Goal: Task Accomplishment & Management: Manage account settings

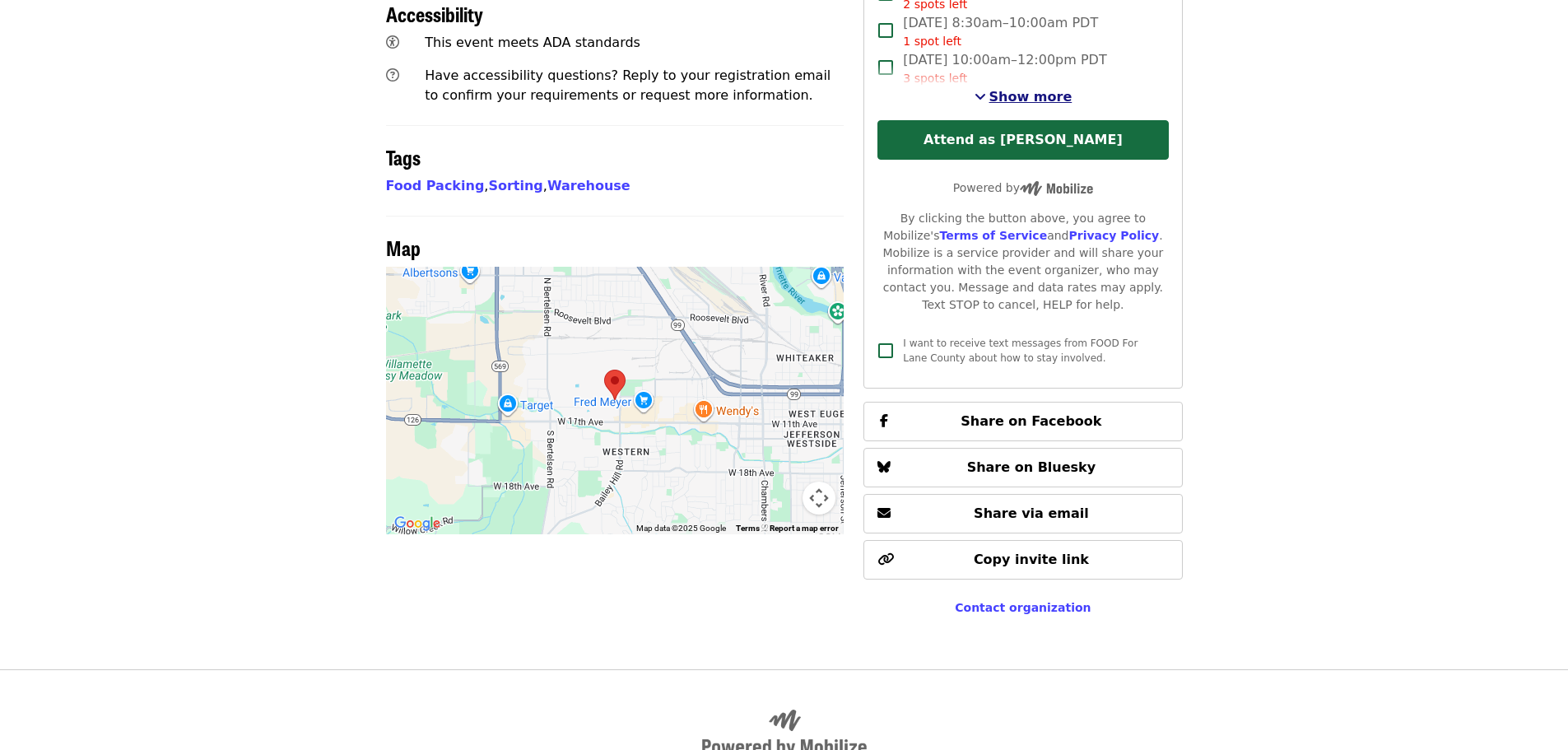
click at [1017, 89] on span "Show more" at bounding box center [1030, 97] width 83 height 15
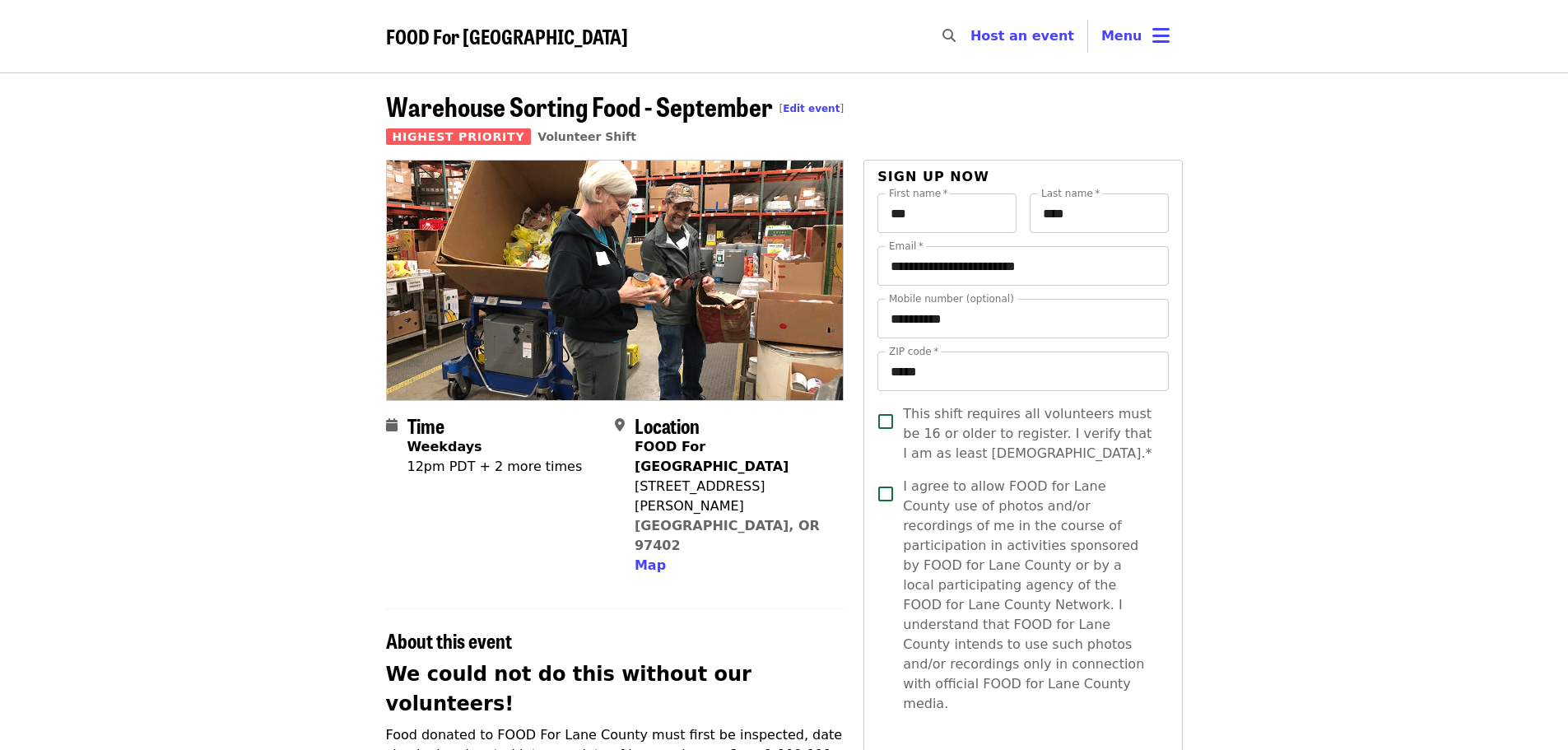
click at [469, 41] on span "FOOD For [GEOGRAPHIC_DATA]" at bounding box center [506, 36] width 242 height 29
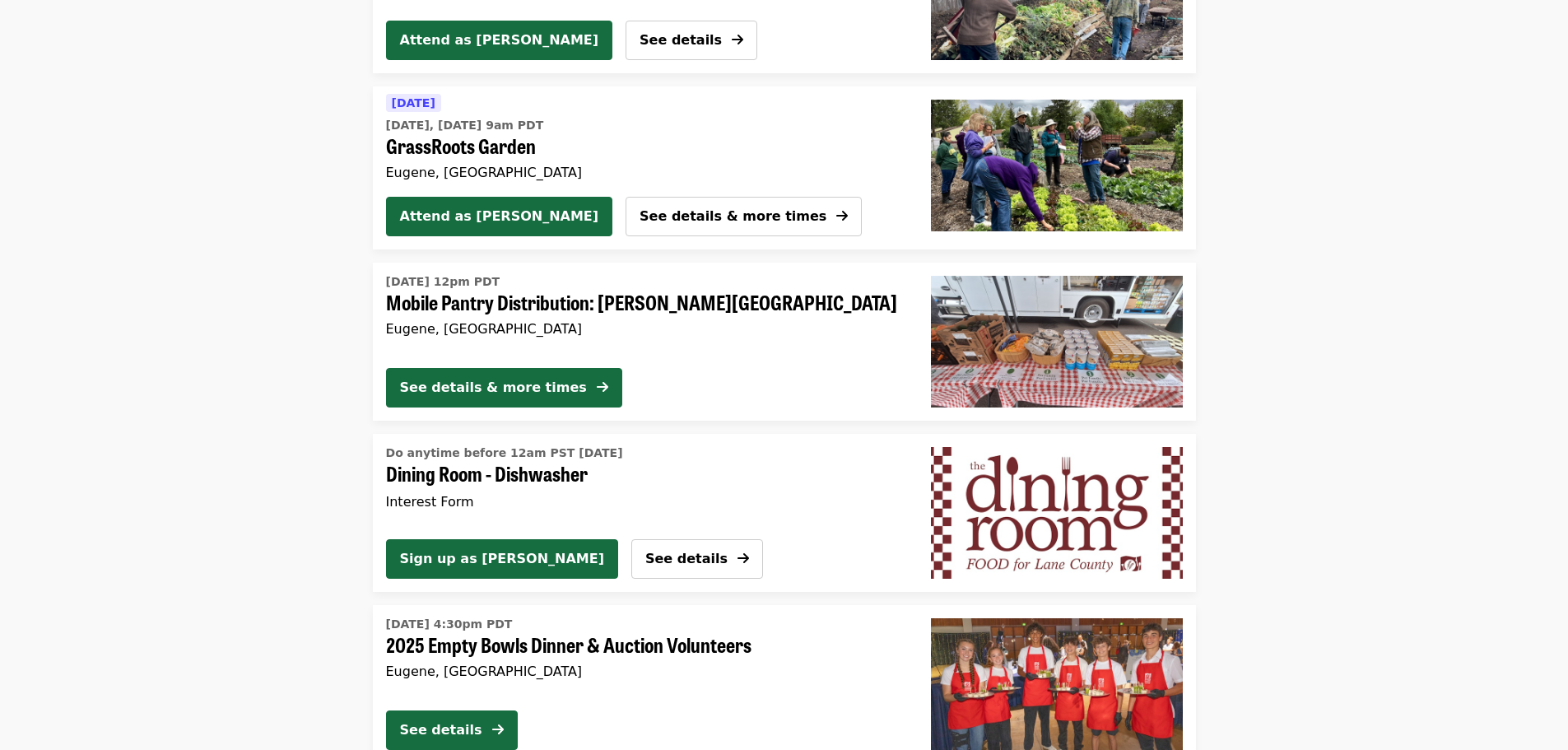
scroll to position [1729, 0]
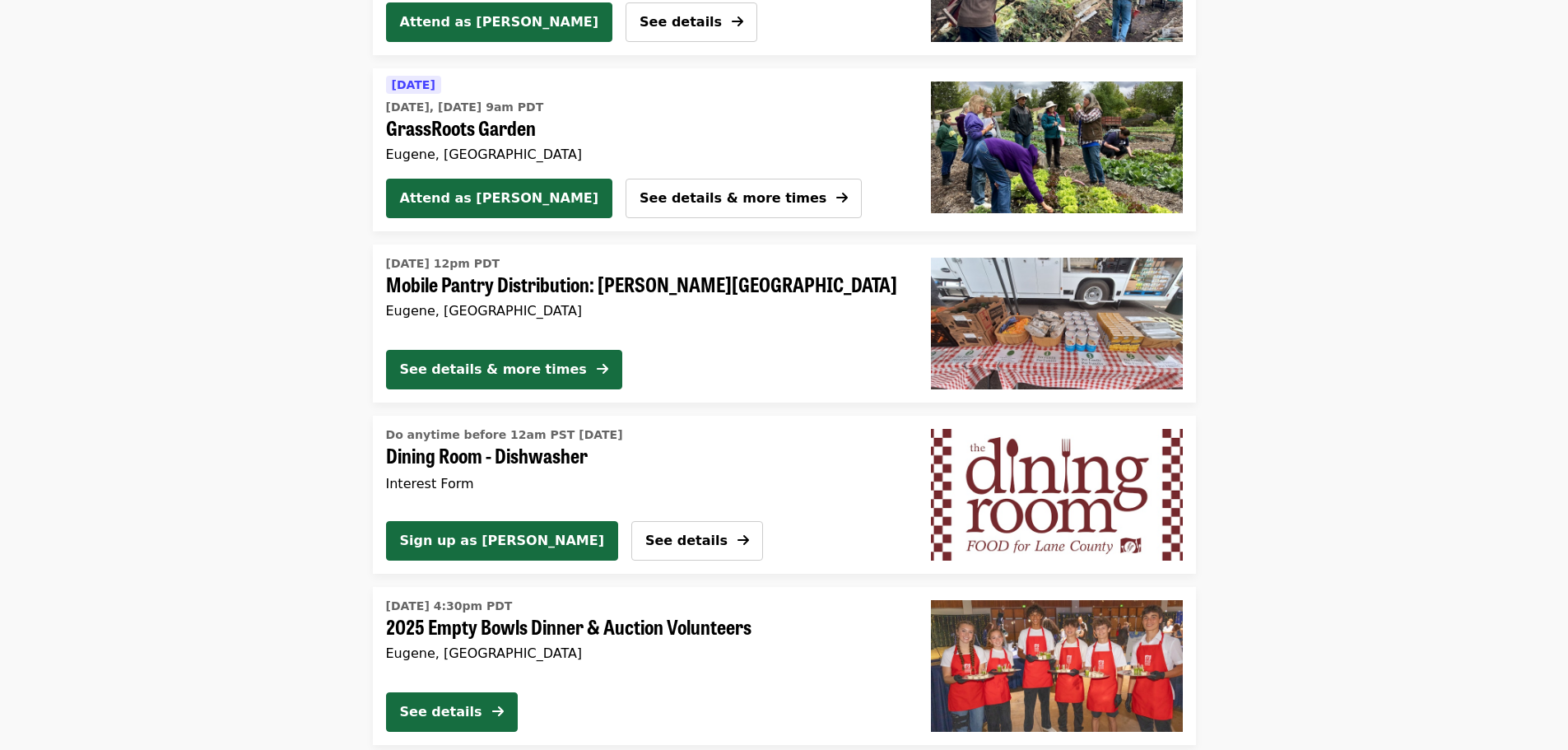
click at [1101, 159] on img "GrassRoots Garden" at bounding box center [1057, 147] width 252 height 132
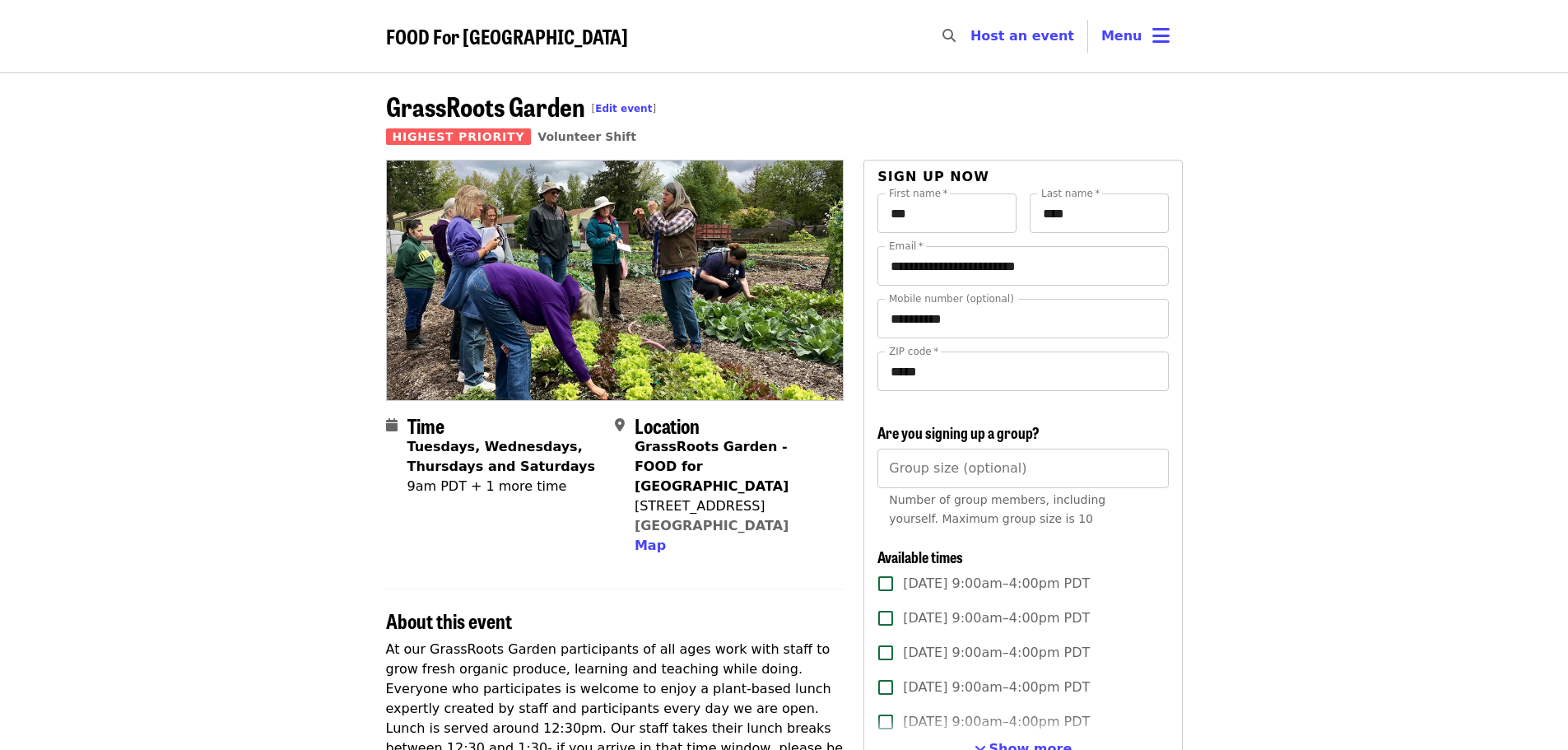
click at [526, 31] on span "FOOD For [GEOGRAPHIC_DATA]" at bounding box center [506, 36] width 242 height 29
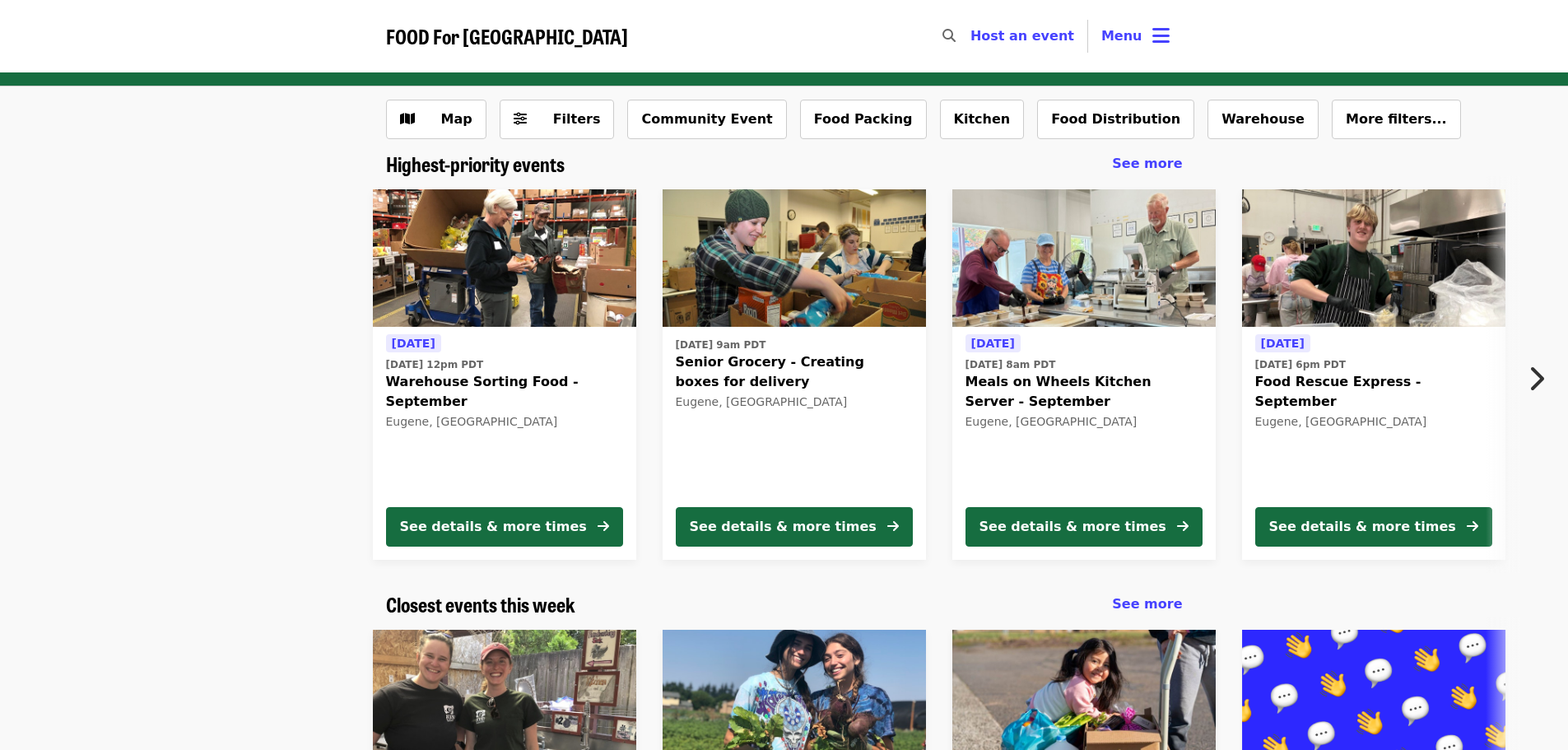
click at [522, 275] on img at bounding box center [505, 258] width 264 height 138
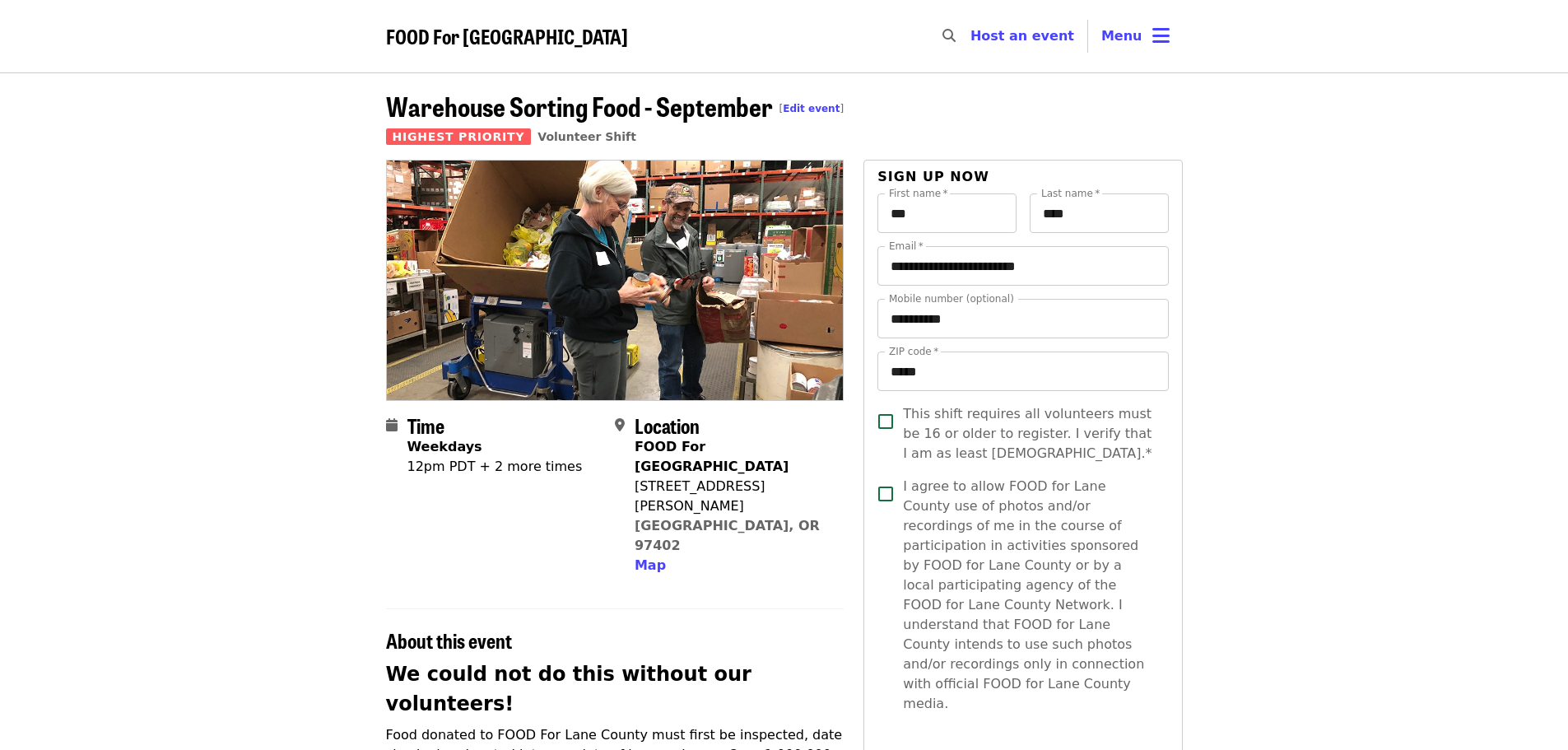
click at [1166, 32] on icon "bars icon" at bounding box center [1161, 36] width 17 height 24
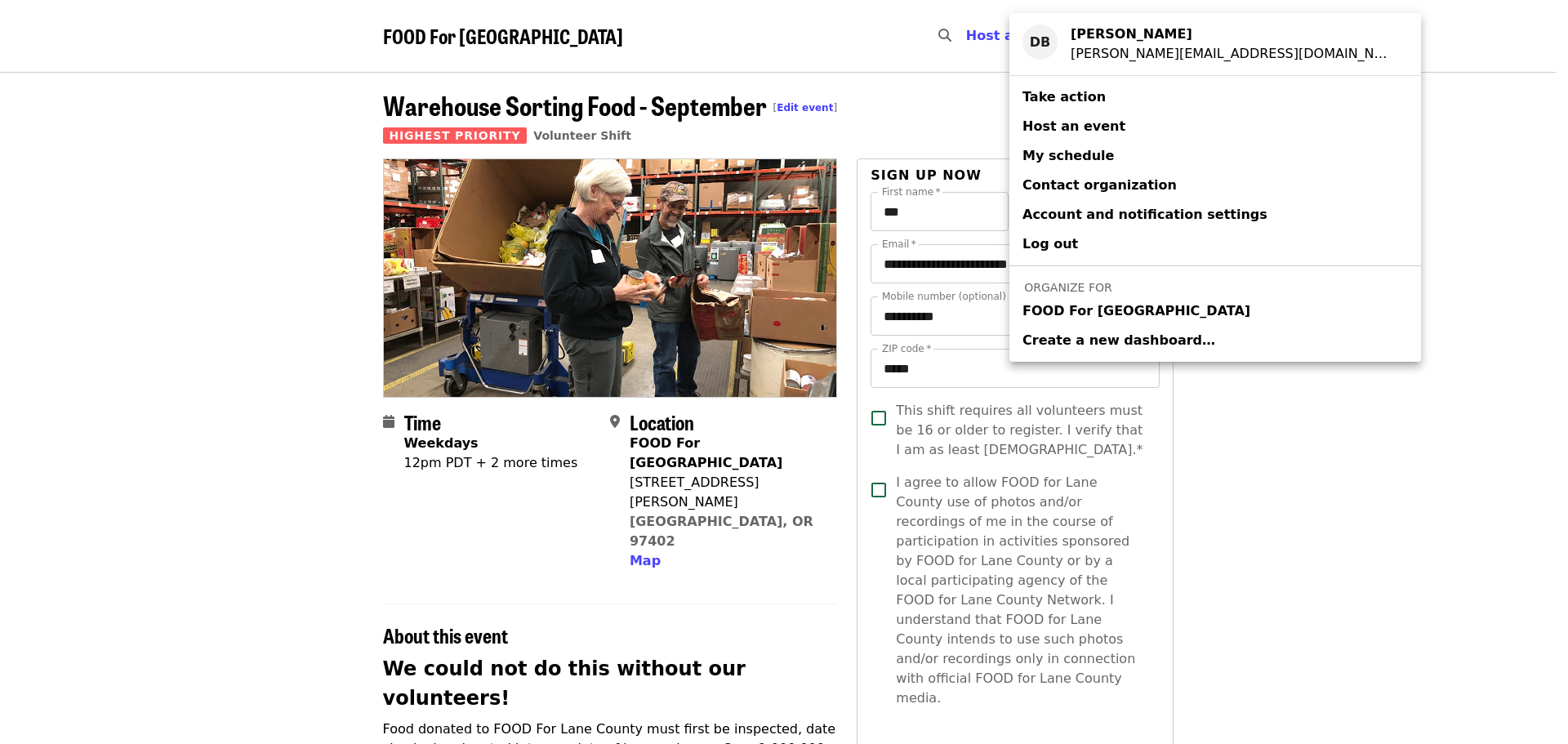
click at [1121, 311] on span "FOOD For [GEOGRAPHIC_DATA]" at bounding box center [1136, 311] width 228 height 19
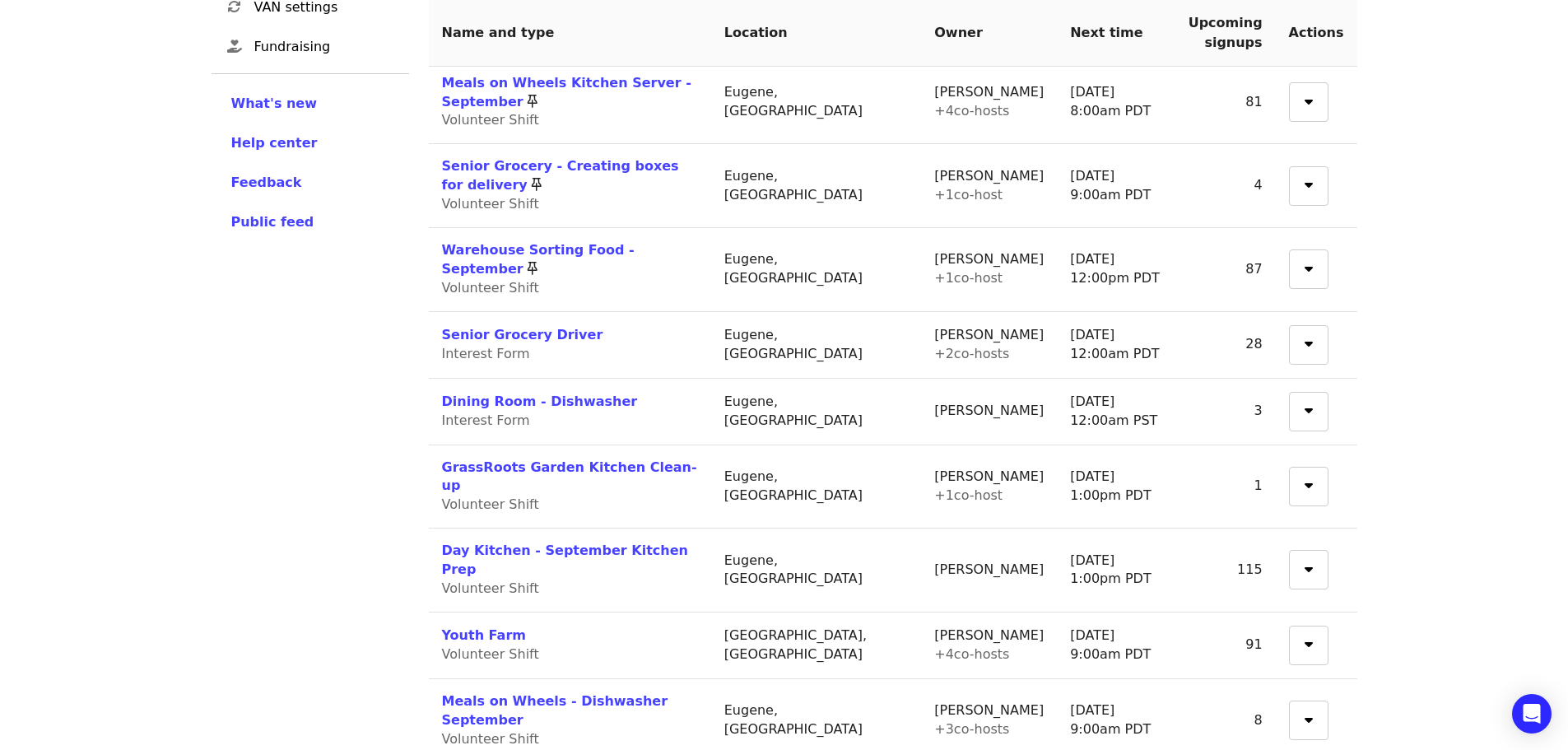
scroll to position [395, 0]
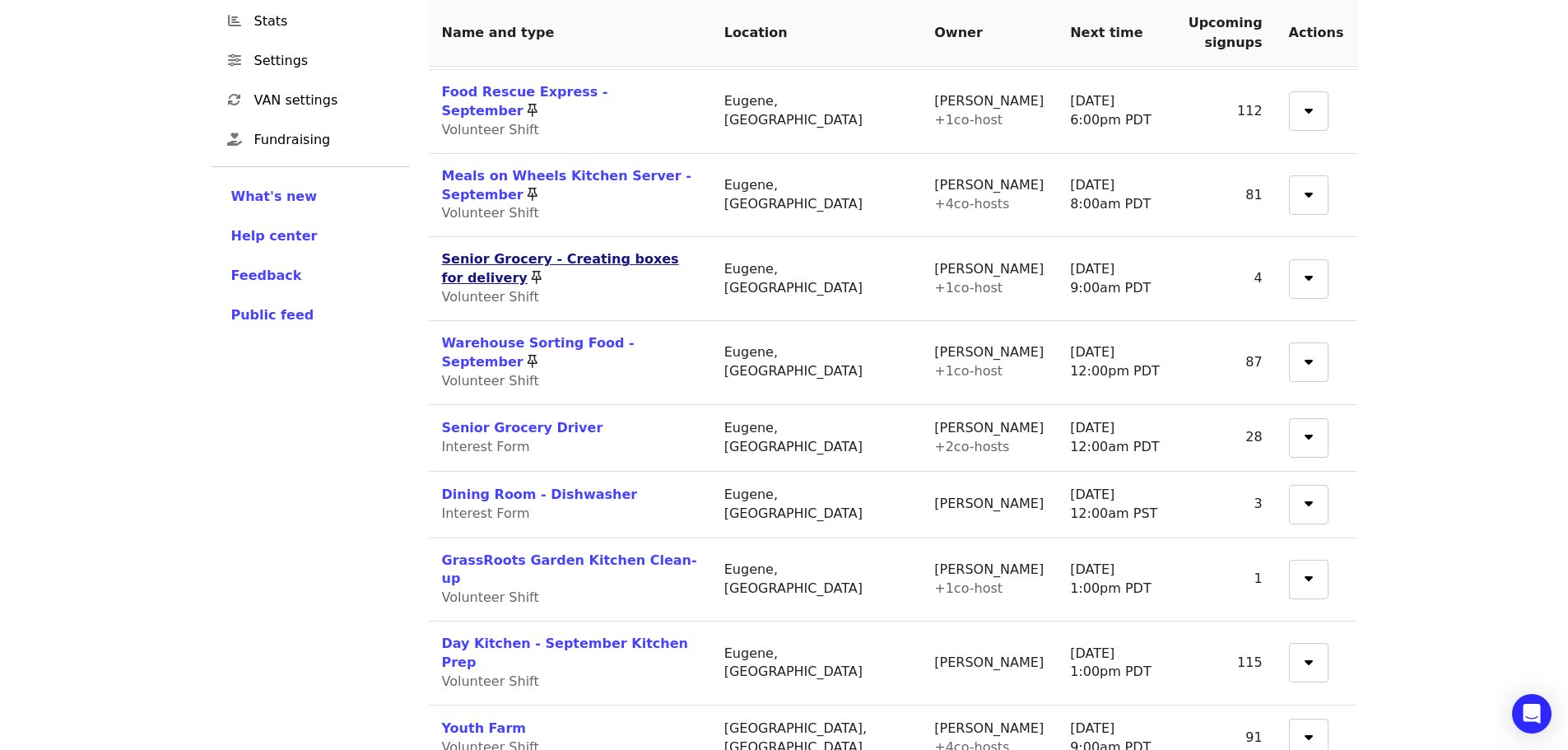
click at [552, 251] on link "Senior Grocery - Creating boxes for delivery" at bounding box center [560, 268] width 237 height 35
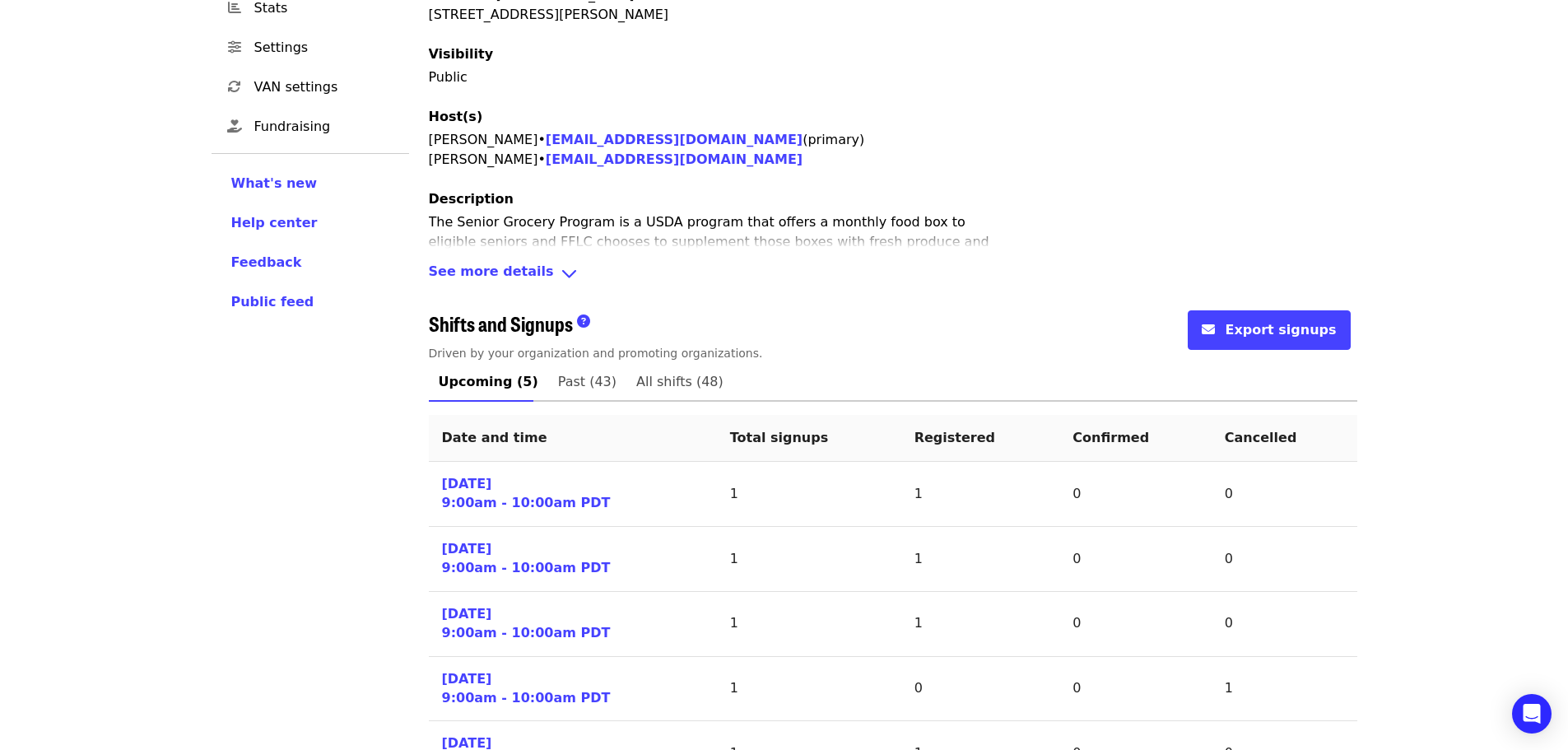
scroll to position [182, 0]
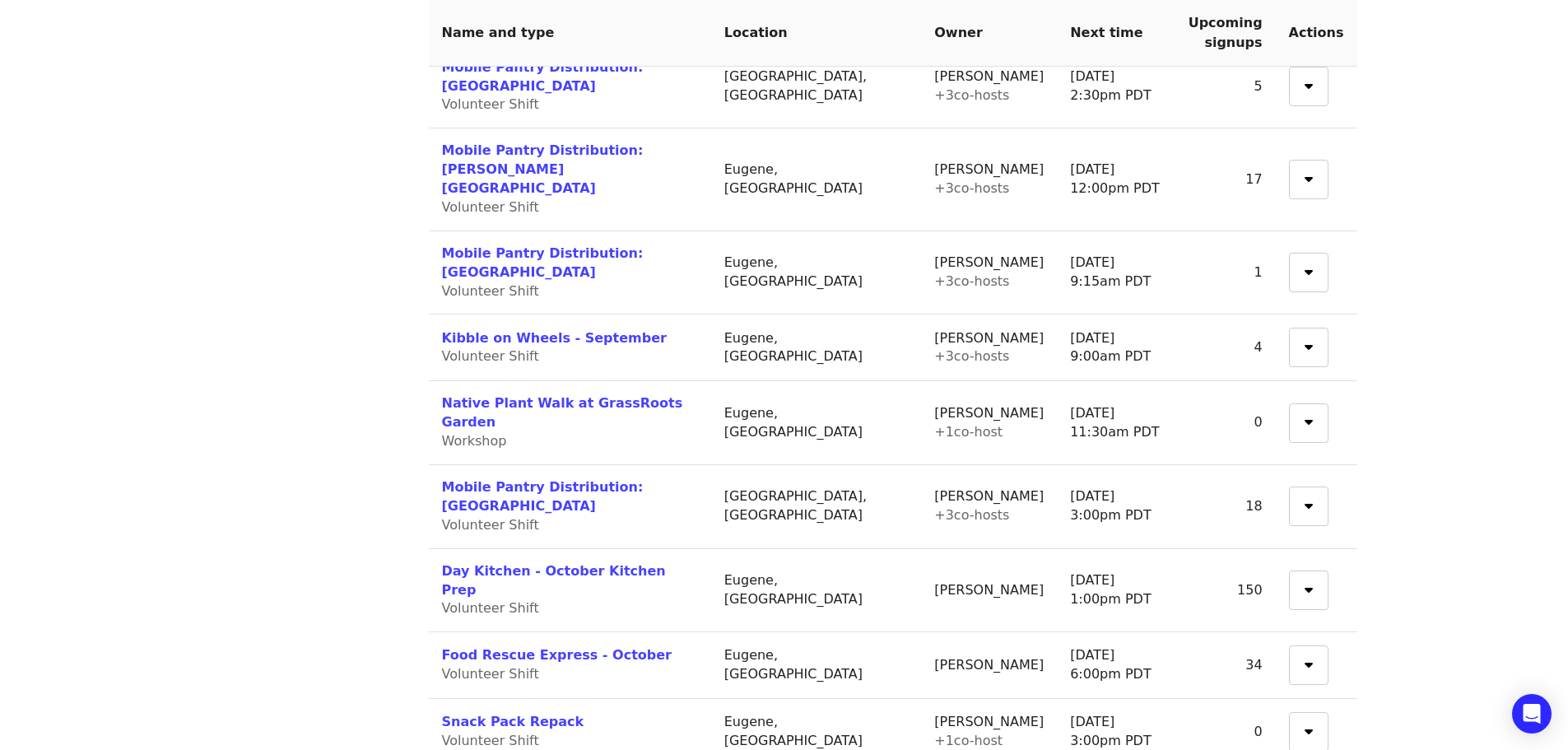
scroll to position [1382, 0]
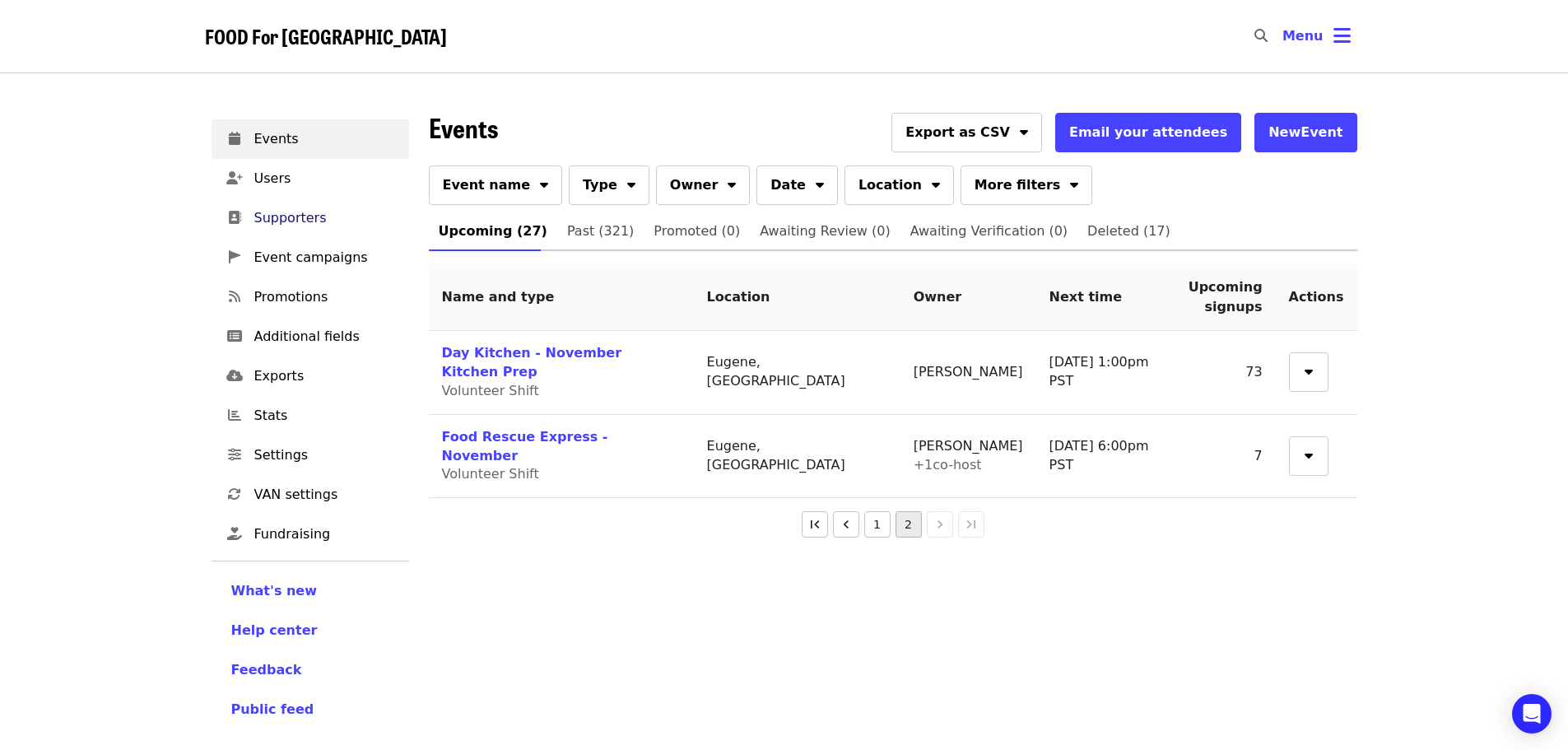
click at [287, 217] on span "Supporters" at bounding box center [325, 218] width 142 height 20
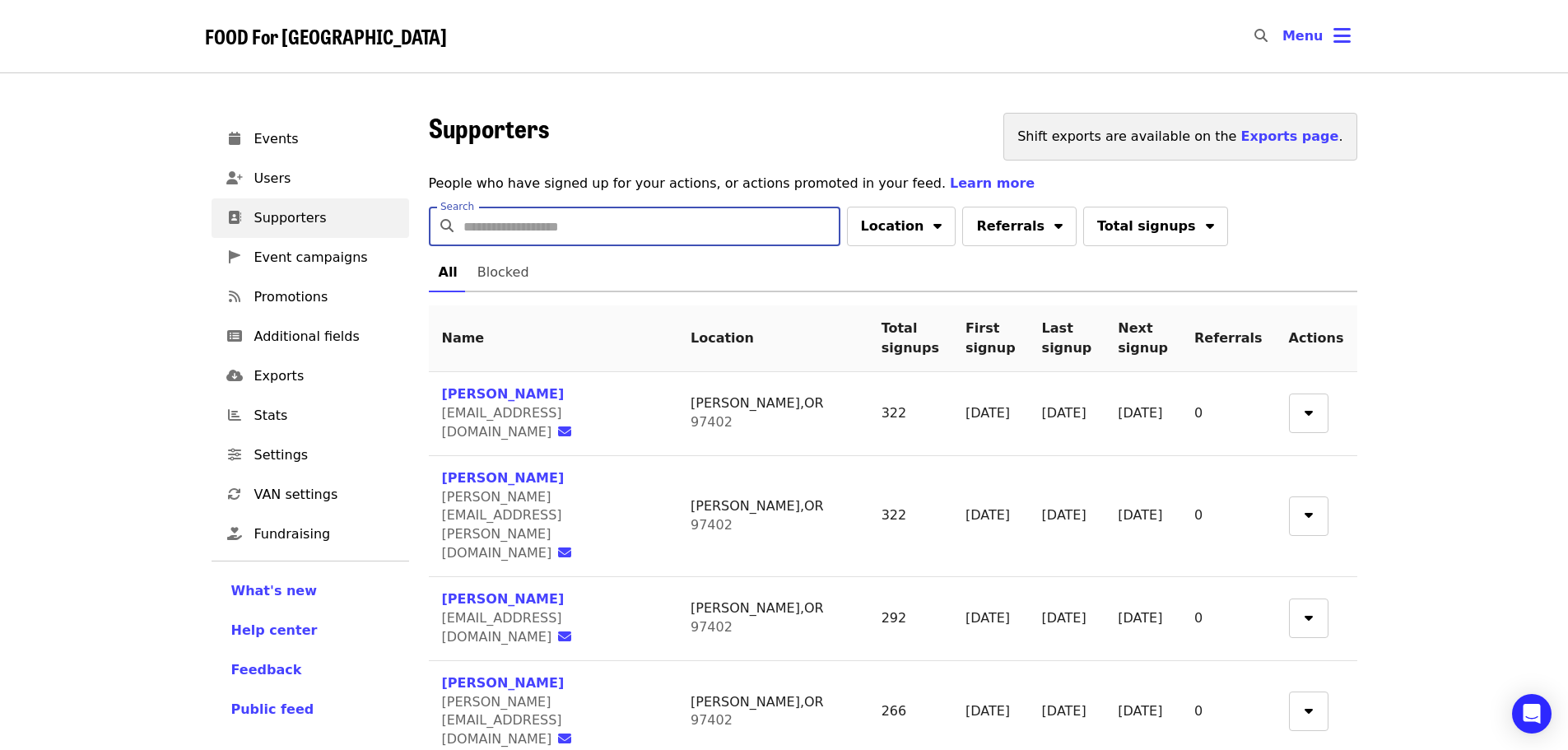
click at [555, 217] on input "Search" at bounding box center [651, 227] width 377 height 40
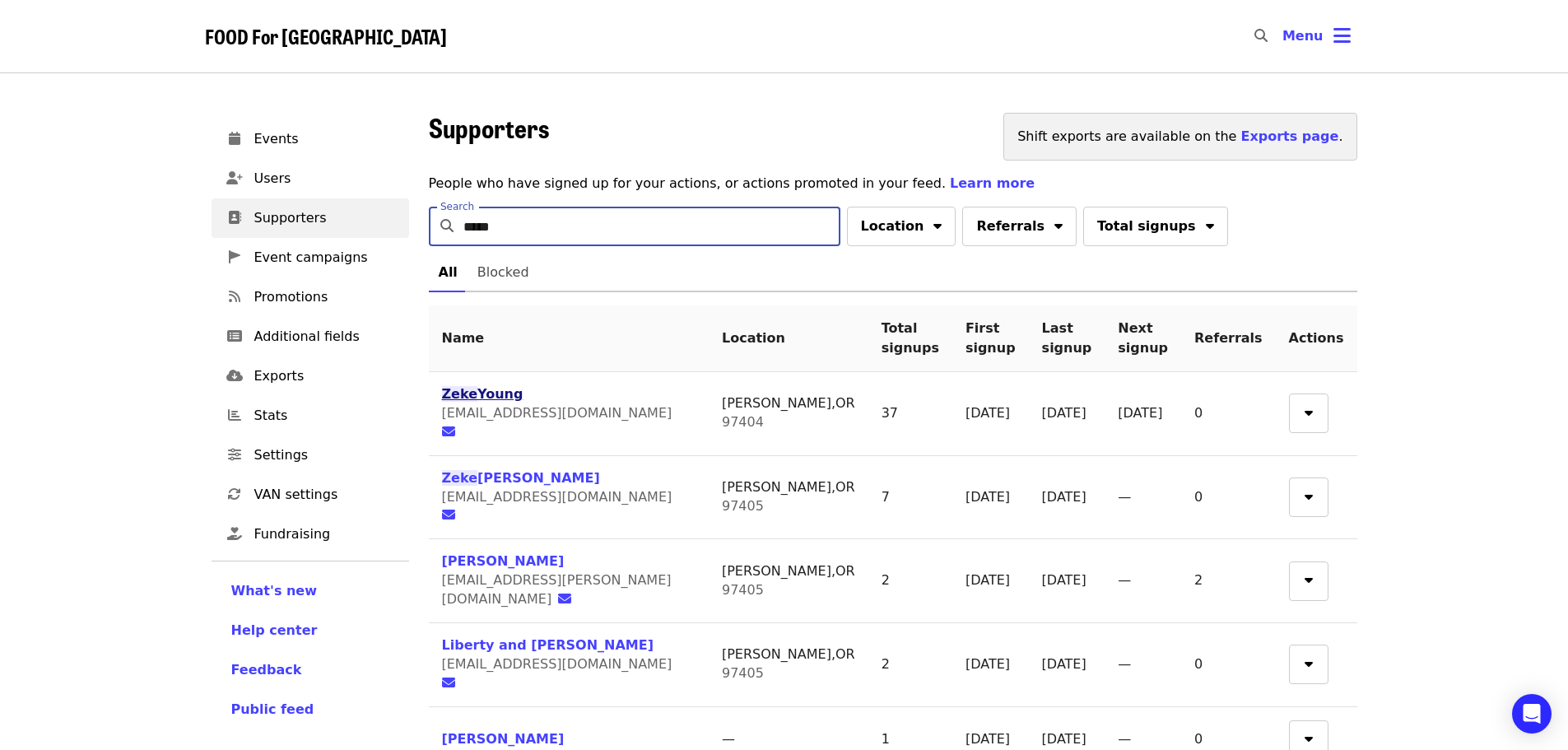
type input "****"
click at [459, 390] on span "Zeke" at bounding box center [460, 394] width 36 height 15
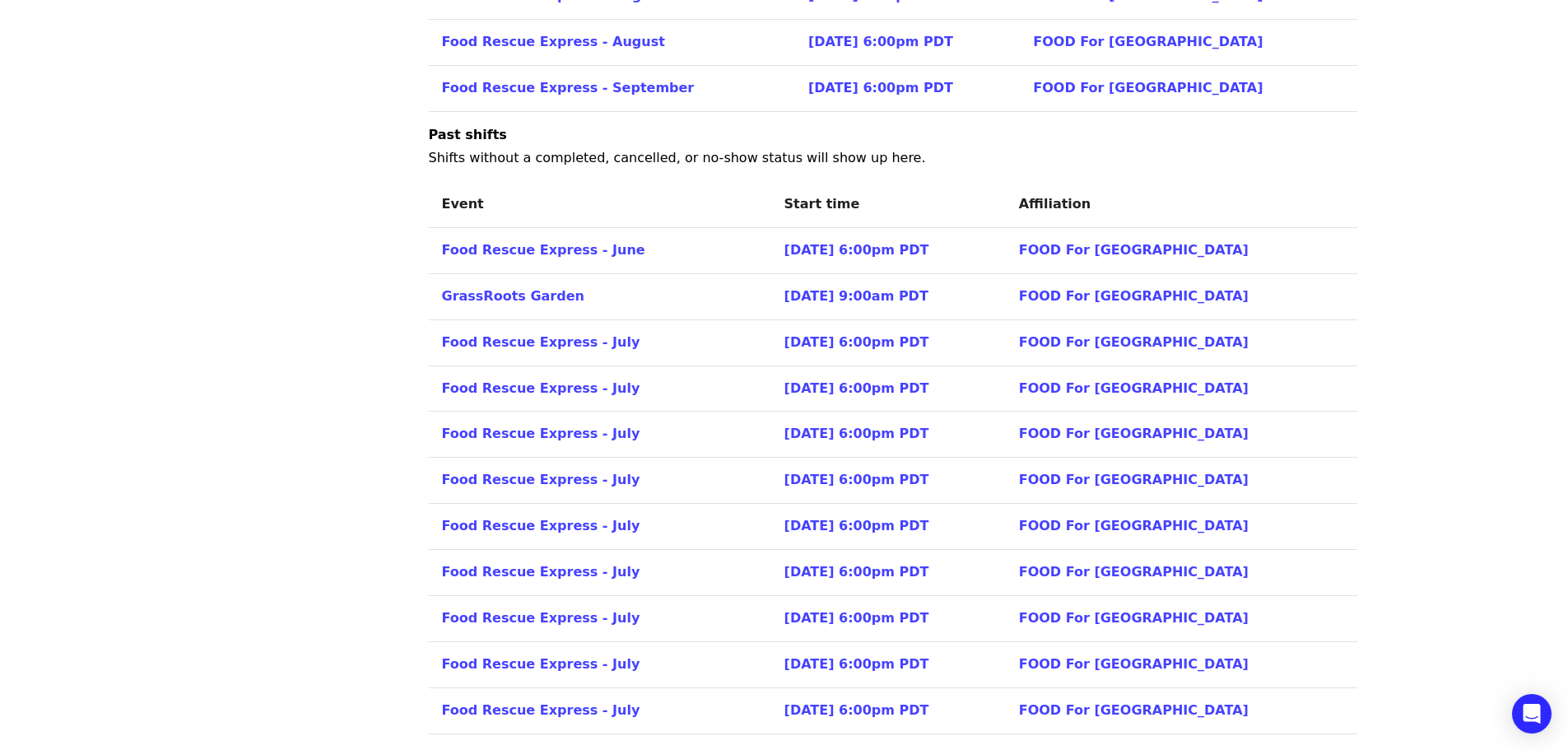
scroll to position [2521, 0]
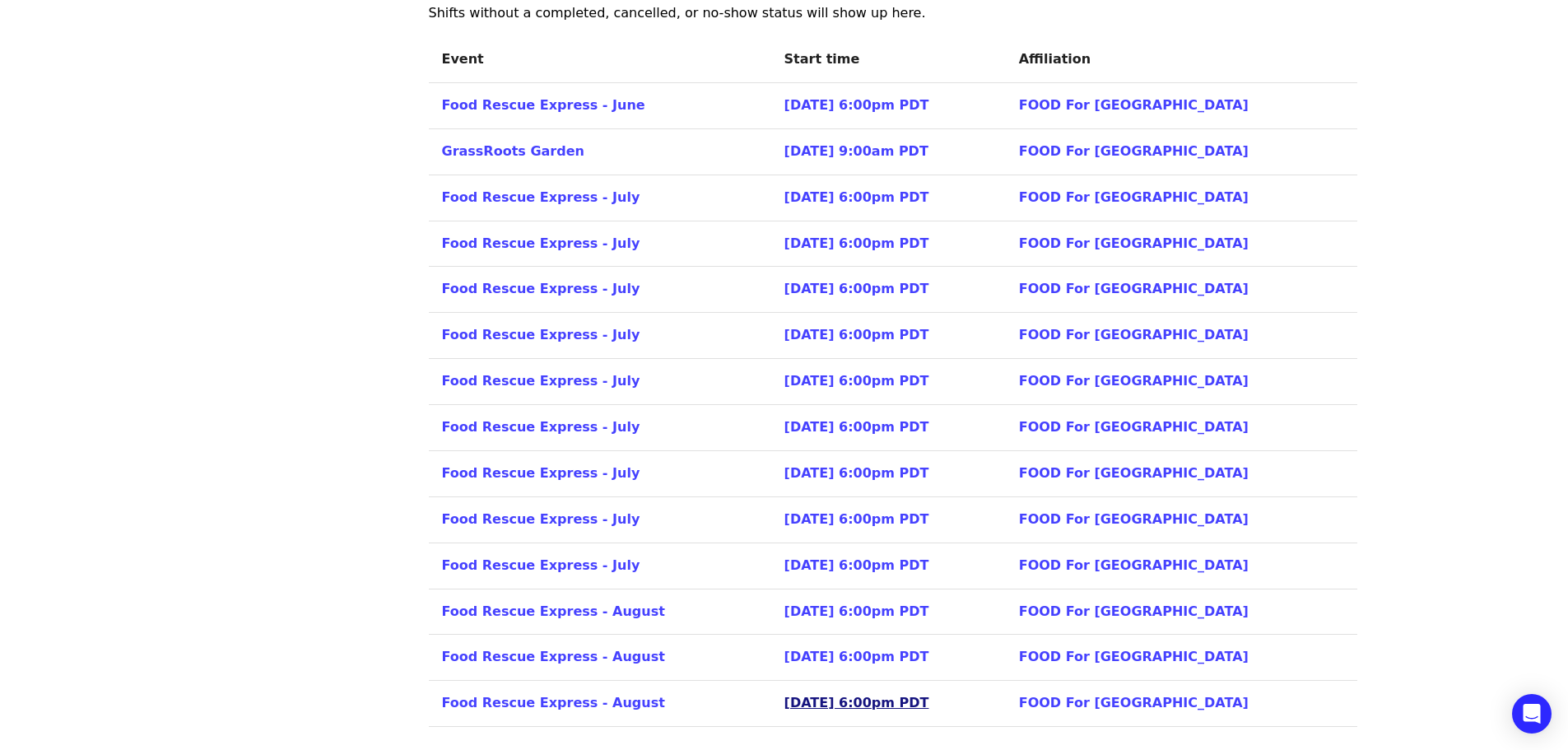
click at [880, 705] on link "[DATE] 6:00pm PDT" at bounding box center [857, 702] width 145 height 15
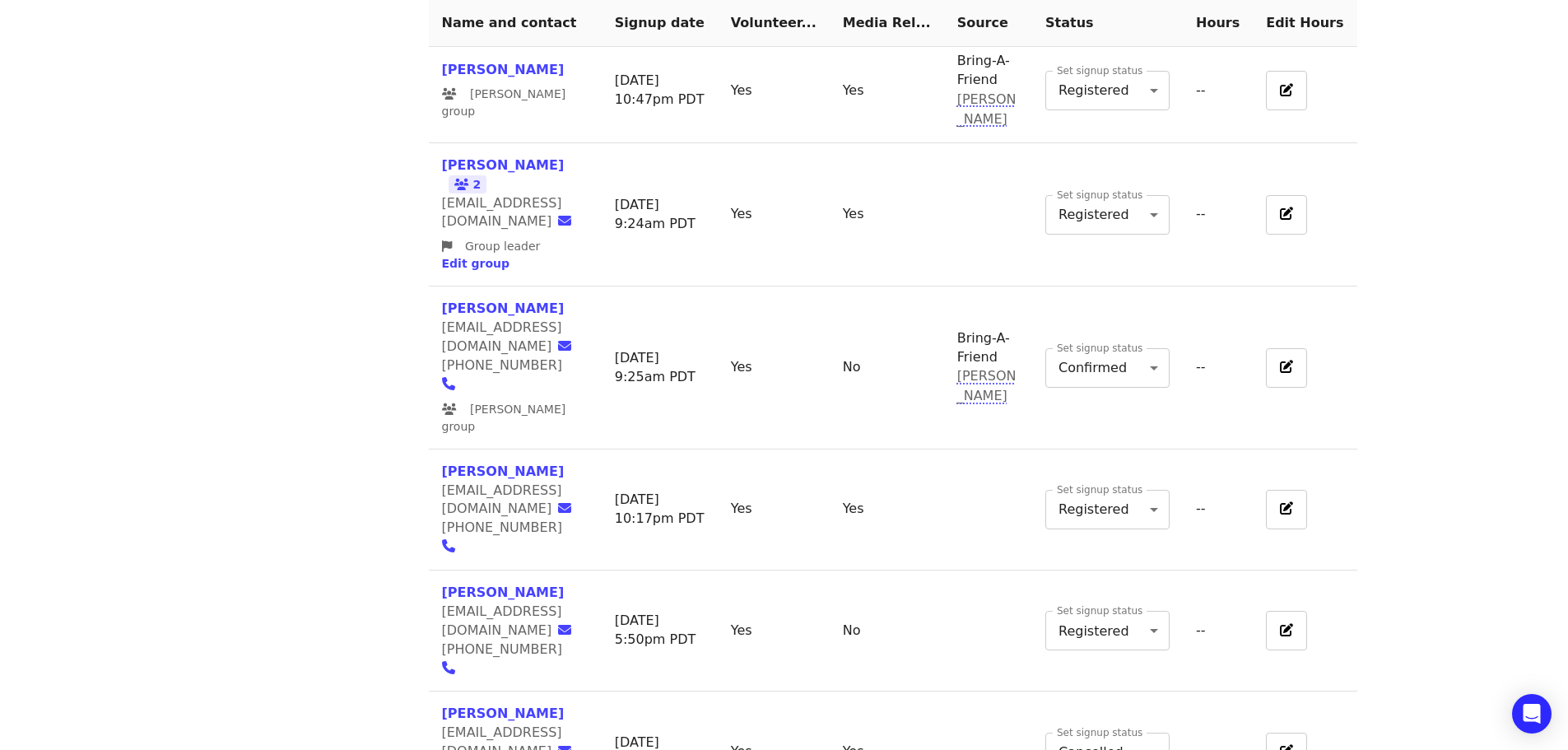
scroll to position [1258, 0]
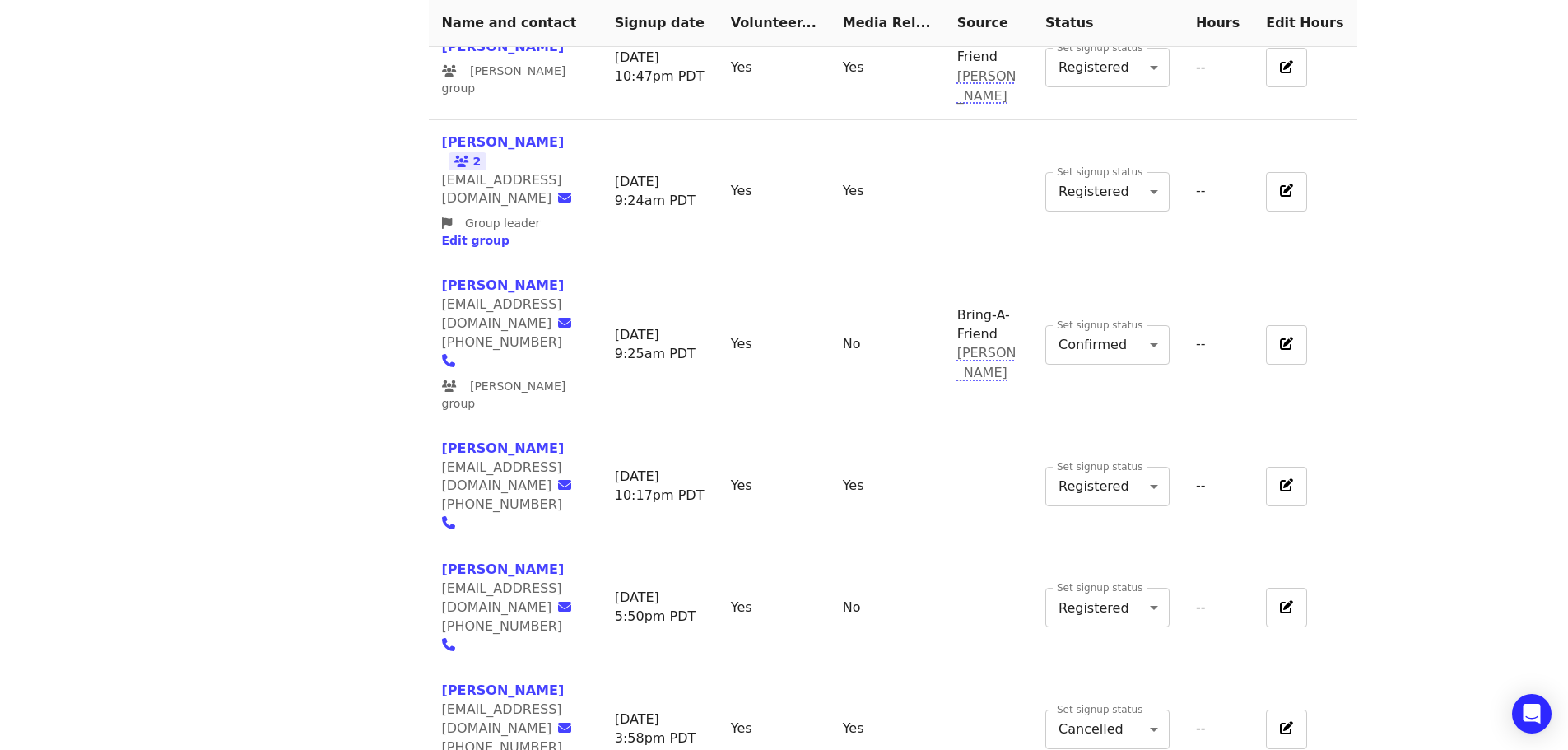
click at [1172, 687] on body "FOOD For Lane County Skip to content ​ Menu Events Users Supporters Event campa…" at bounding box center [784, 20] width 1568 height 2556
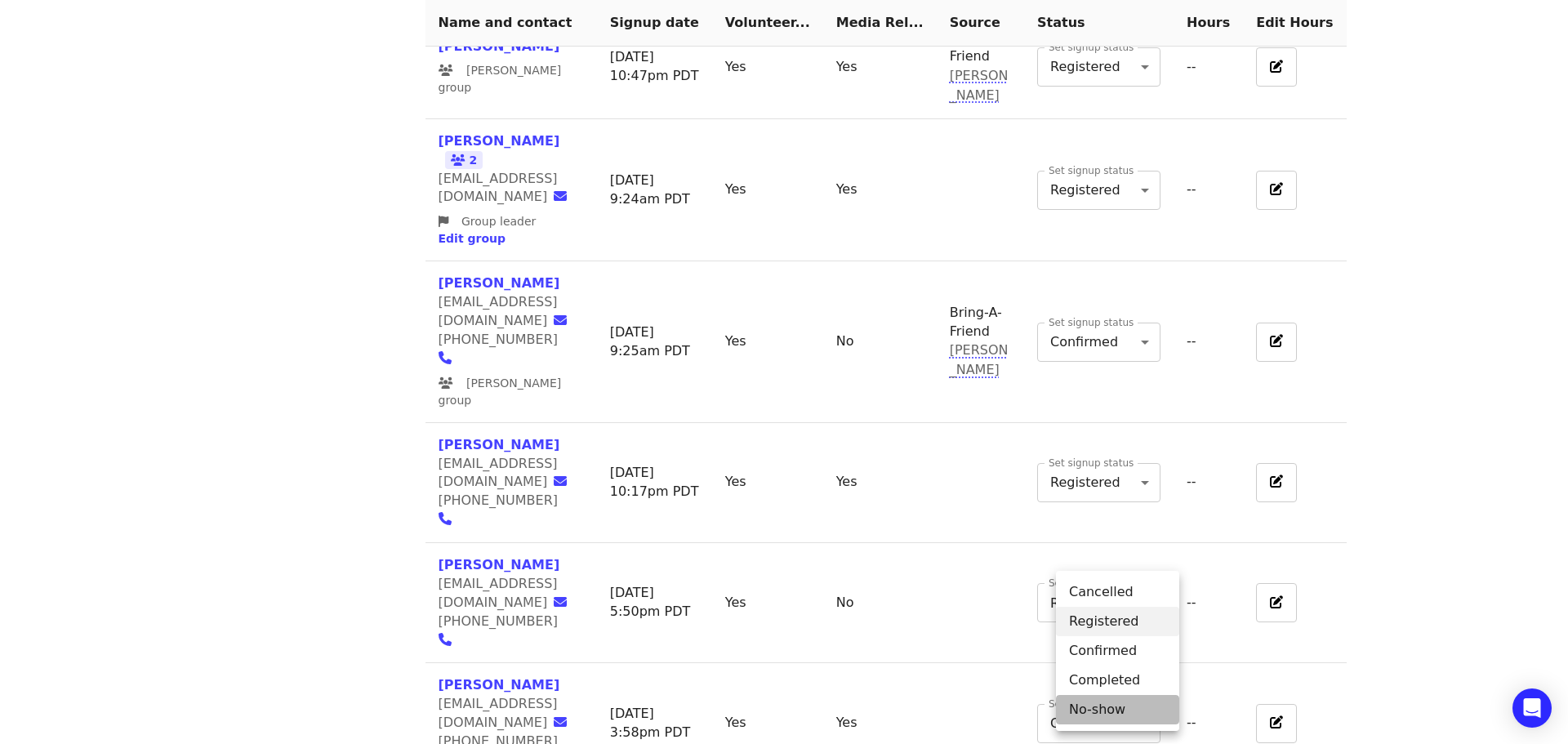
drag, startPoint x: 1108, startPoint y: 713, endPoint x: 1167, endPoint y: 711, distance: 59.0
click at [1109, 712] on li "No-show" at bounding box center [1118, 709] width 124 height 29
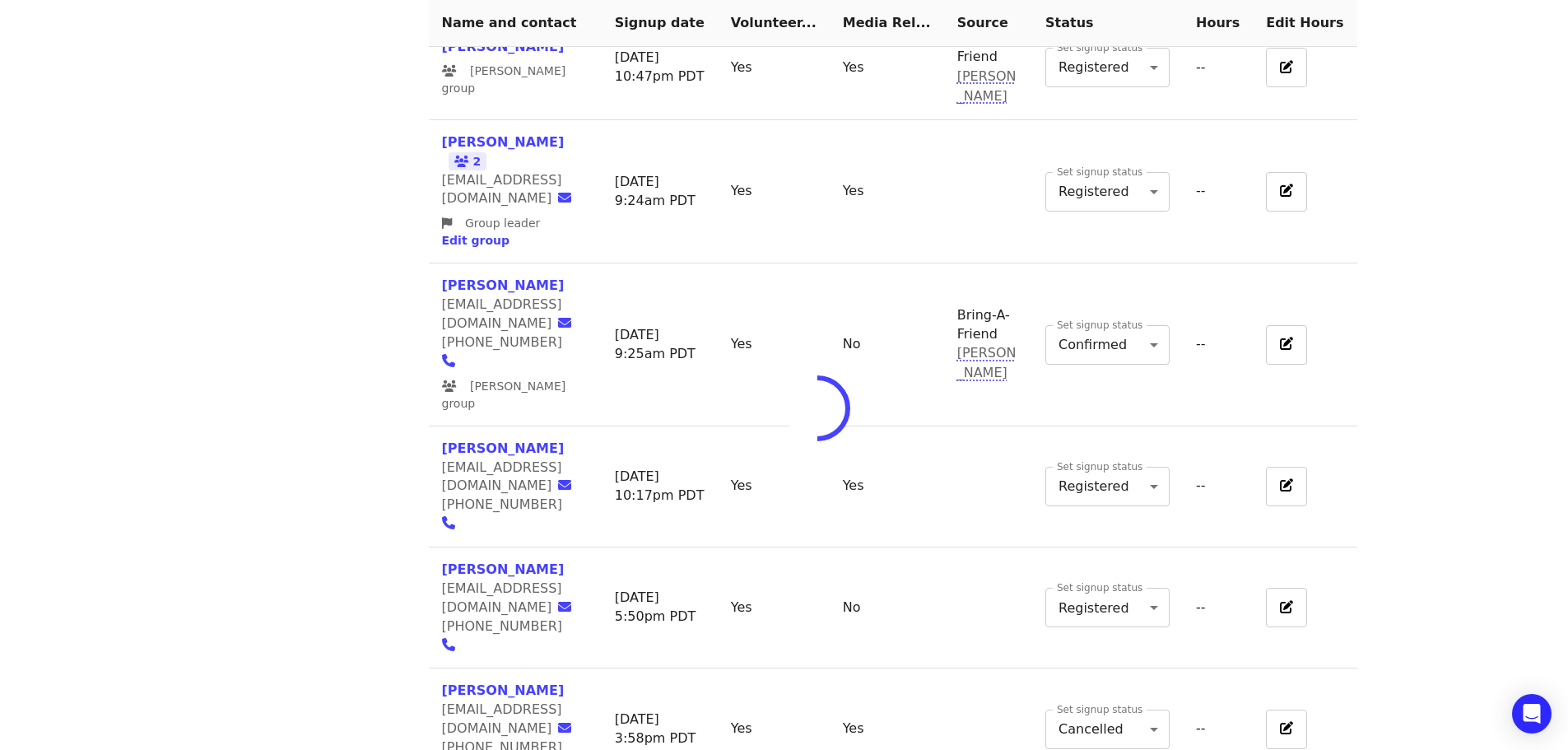
type input "*"
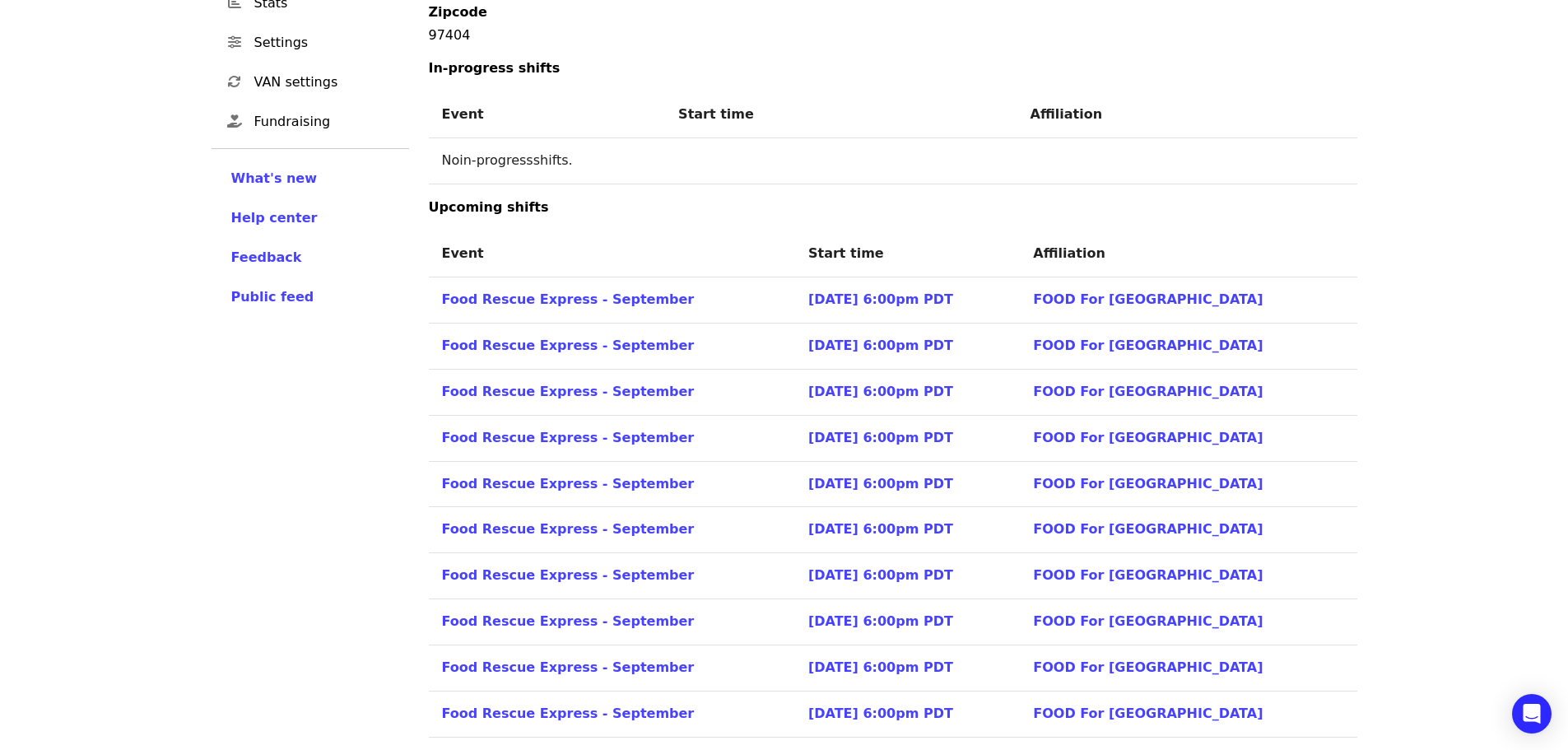
scroll to position [215, 0]
